Goal: Find specific page/section: Find specific page/section

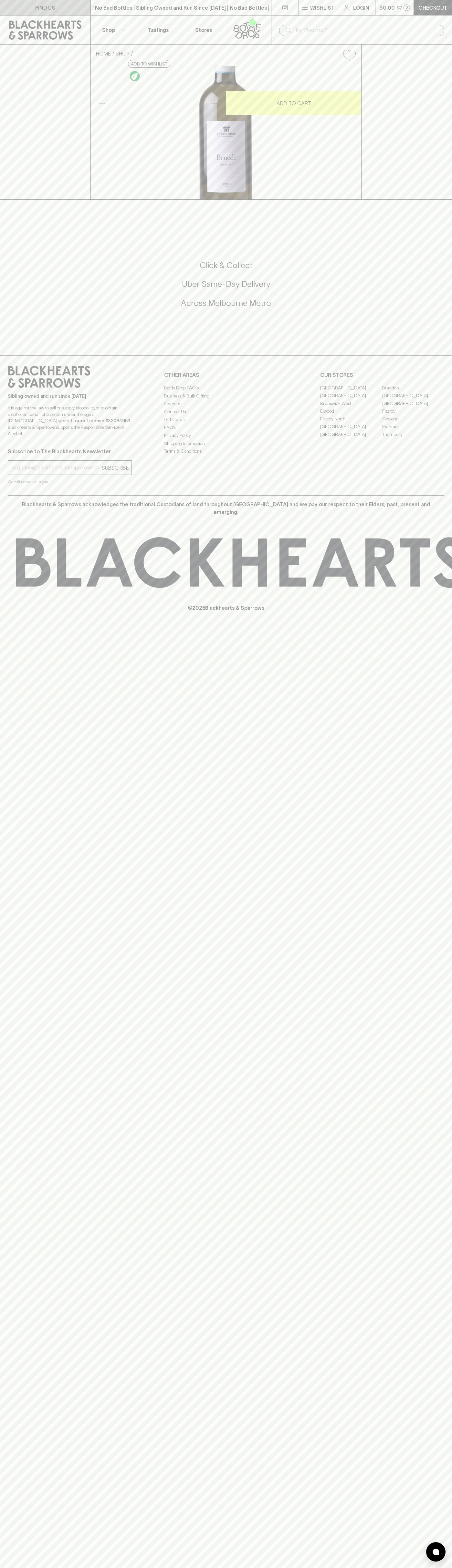
click at [84, 5] on link "FIND US" at bounding box center [45, 7] width 90 height 15
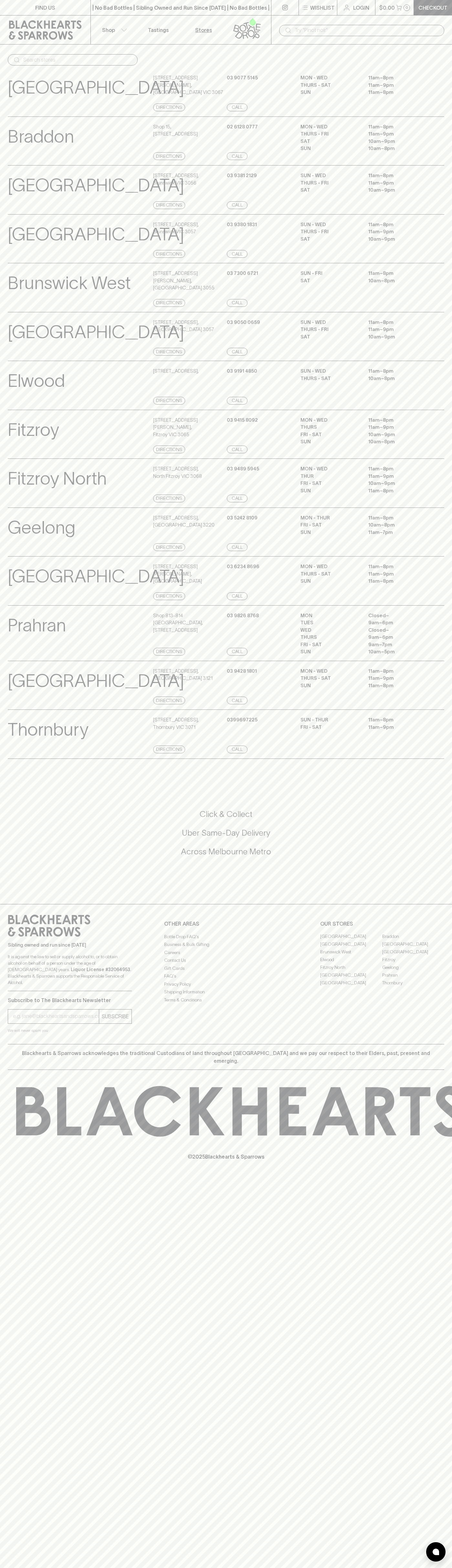
click at [331, 1568] on html "FIND US | No Bad Bottles | Sibling Owned and Run Since [DATE] | No Bad Bottles …" at bounding box center [226, 784] width 452 height 1568
click at [24, 404] on div "[PERSON_NAME] View Store Details" at bounding box center [79, 386] width 143 height 37
